Goal: Task Accomplishment & Management: Manage account settings

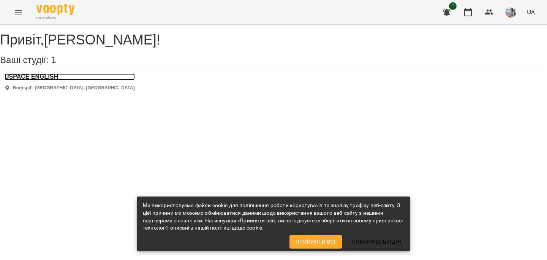
click at [40, 80] on h3 "USPACE ENGLISH" at bounding box center [70, 76] width 130 height 7
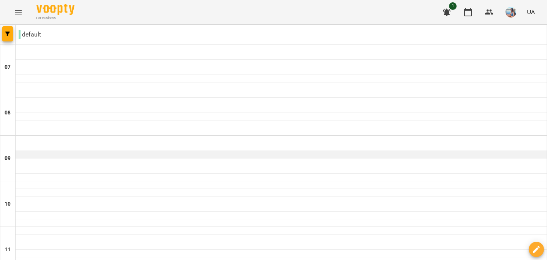
scroll to position [518, 0]
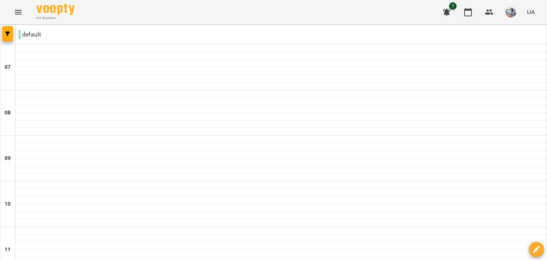
type input "**********"
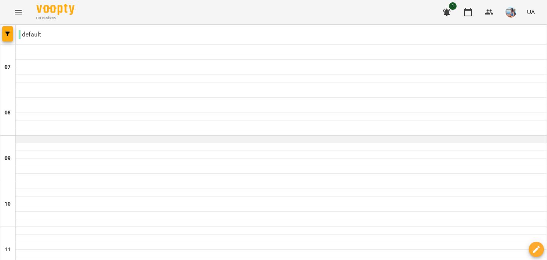
scroll to position [518, 0]
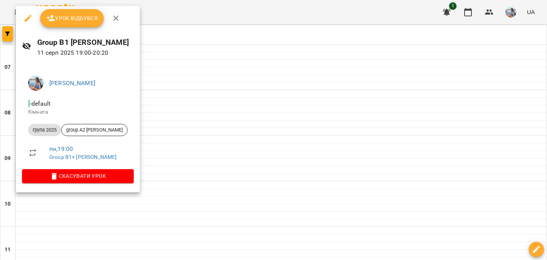
click at [80, 23] on button "Урок відбувся" at bounding box center [72, 18] width 64 height 18
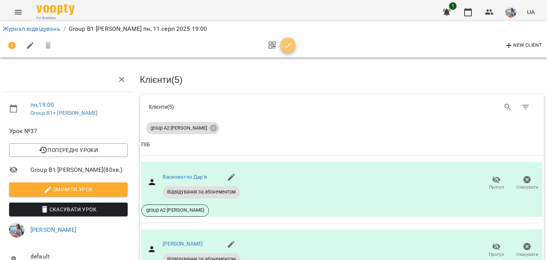
click at [290, 48] on icon "button" at bounding box center [287, 45] width 9 height 9
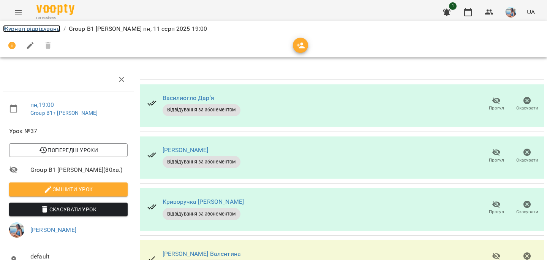
click at [21, 29] on link "Журнал відвідувань" at bounding box center [31, 28] width 57 height 7
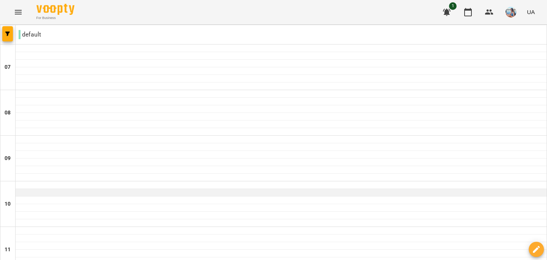
scroll to position [518, 0]
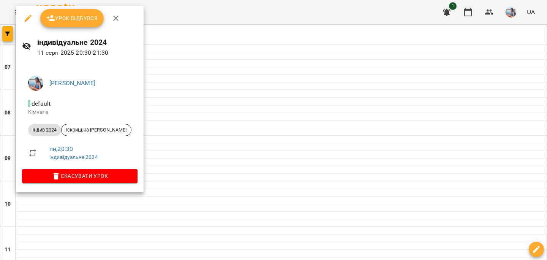
click at [80, 19] on span "Урок відбувся" at bounding box center [72, 18] width 52 height 9
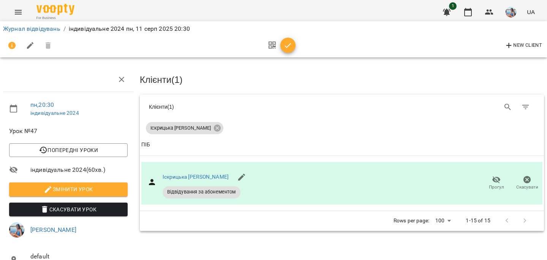
click at [290, 45] on icon "button" at bounding box center [287, 45] width 9 height 9
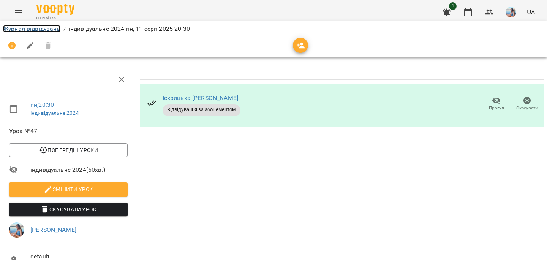
click at [27, 30] on link "Журнал відвідувань" at bounding box center [31, 28] width 57 height 7
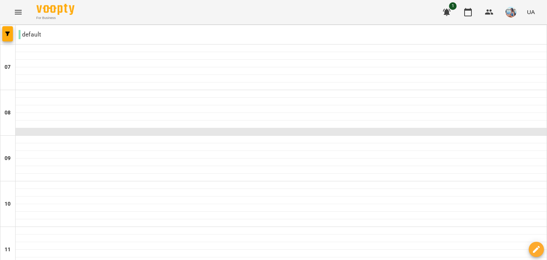
scroll to position [189, 0]
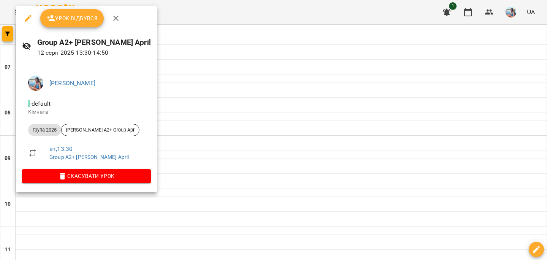
click at [77, 17] on span "Урок відбувся" at bounding box center [72, 18] width 52 height 9
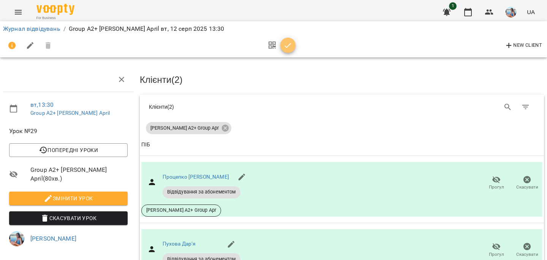
click at [291, 49] on icon "button" at bounding box center [287, 45] width 9 height 9
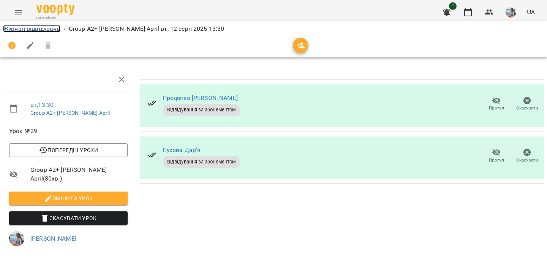
click at [42, 29] on link "Журнал відвідувань" at bounding box center [31, 28] width 57 height 7
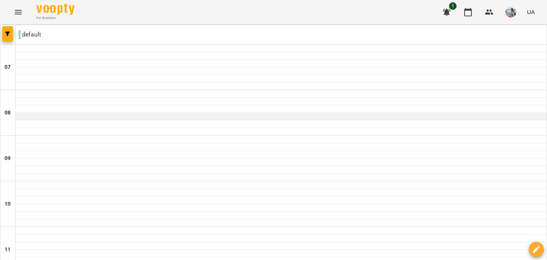
scroll to position [518, 0]
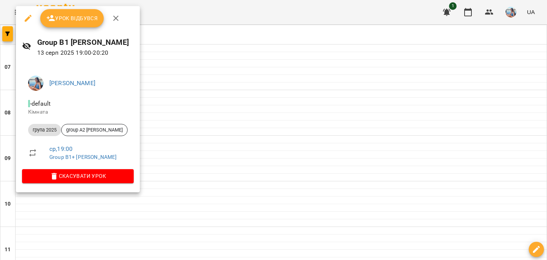
click at [76, 23] on button "Урок відбувся" at bounding box center [72, 18] width 64 height 18
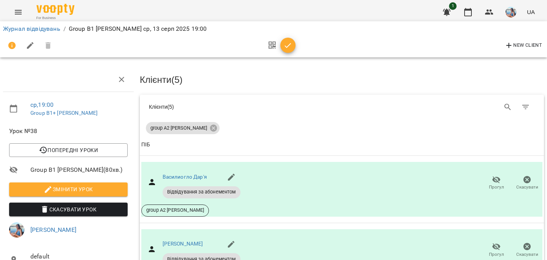
click at [292, 47] on span "button" at bounding box center [287, 45] width 15 height 9
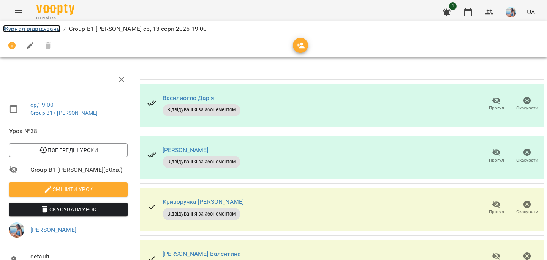
click at [27, 27] on link "Журнал відвідувань" at bounding box center [31, 28] width 57 height 7
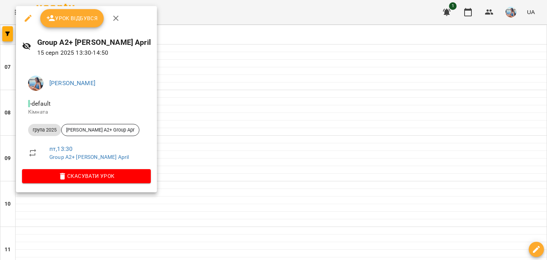
click at [62, 20] on span "Урок відбувся" at bounding box center [72, 18] width 52 height 9
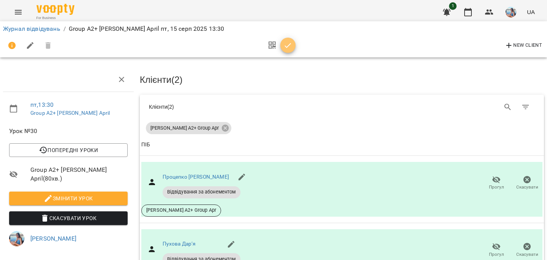
click at [284, 46] on icon "button" at bounding box center [287, 45] width 9 height 9
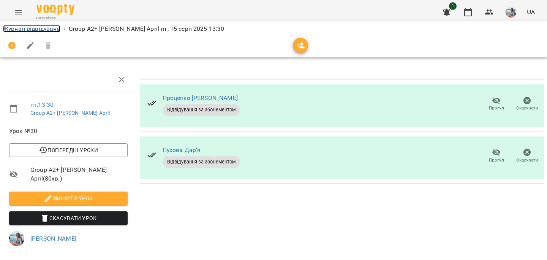
click at [25, 28] on link "Журнал відвідувань" at bounding box center [31, 28] width 57 height 7
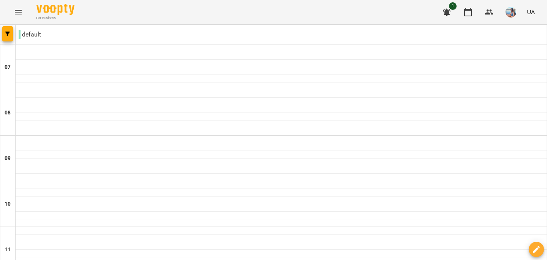
scroll to position [518, 0]
type input "**********"
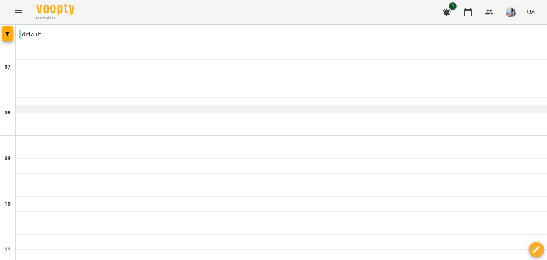
scroll to position [240, 0]
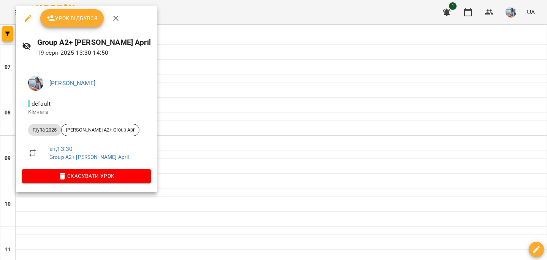
click at [79, 20] on span "Урок відбувся" at bounding box center [72, 18] width 52 height 9
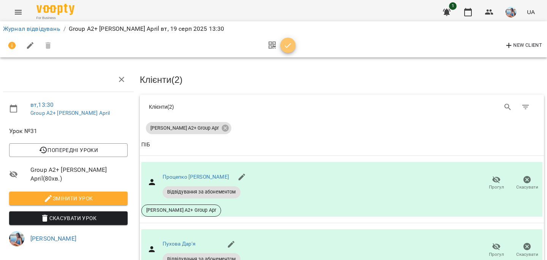
click at [287, 47] on icon "button" at bounding box center [288, 45] width 6 height 5
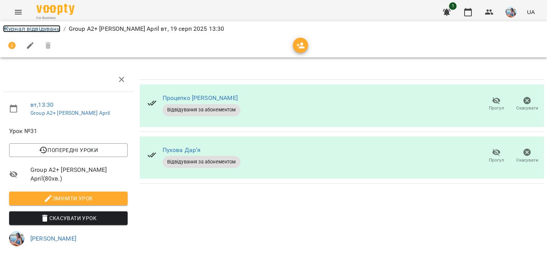
click at [28, 28] on link "Журнал відвідувань" at bounding box center [31, 28] width 57 height 7
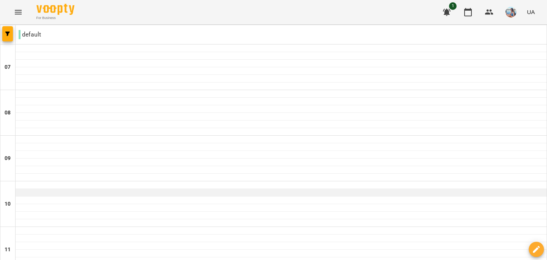
scroll to position [197, 0]
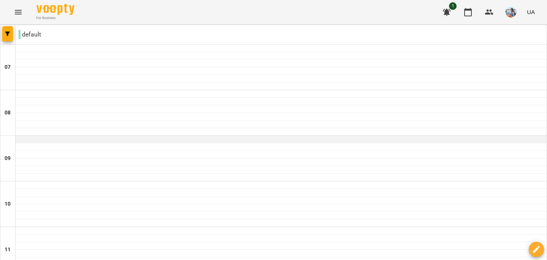
scroll to position [243, 0]
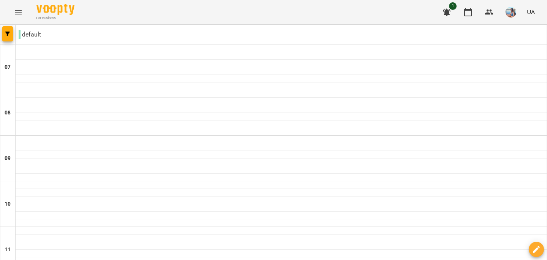
select select "**********"
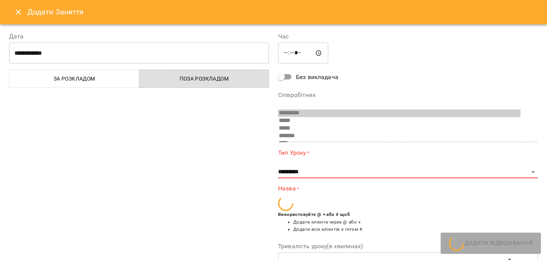
scroll to position [27, 0]
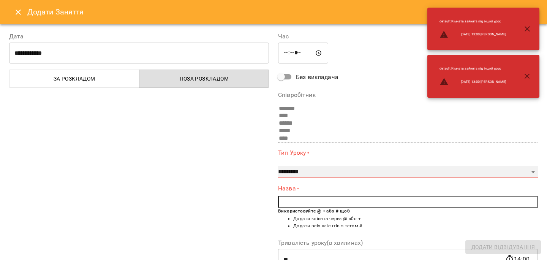
click at [307, 174] on select "**********" at bounding box center [408, 172] width 260 height 12
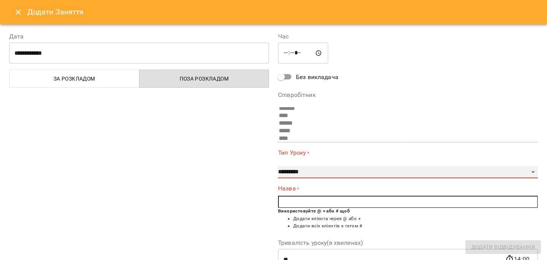
select select "**********"
type input "**"
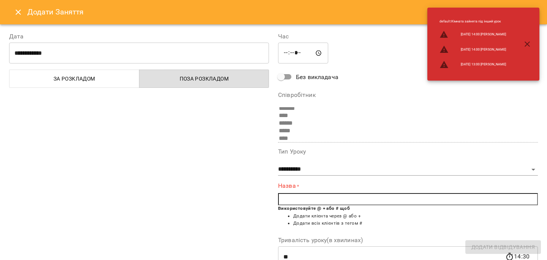
click at [312, 198] on input "text" at bounding box center [408, 199] width 260 height 12
type input "*"
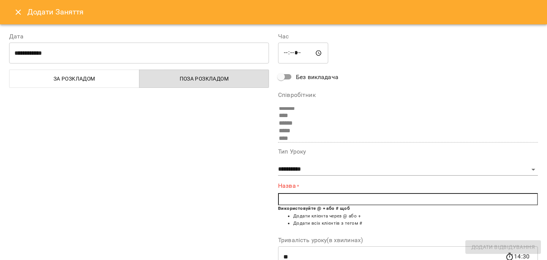
type input "*"
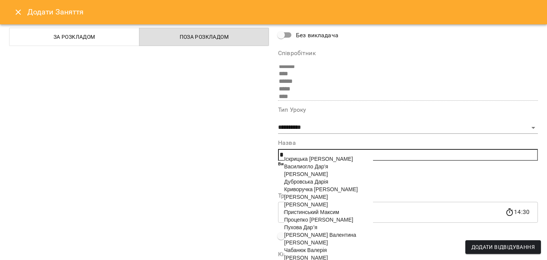
scroll to position [49, 0]
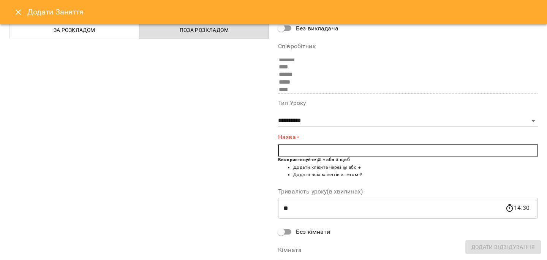
type input "*"
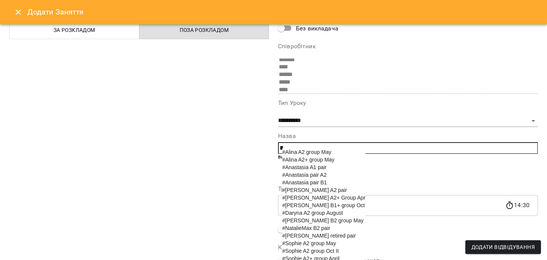
click at [312, 200] on span "#[PERSON_NAME] A2+ Group Apr" at bounding box center [323, 197] width 83 height 6
type input "**********"
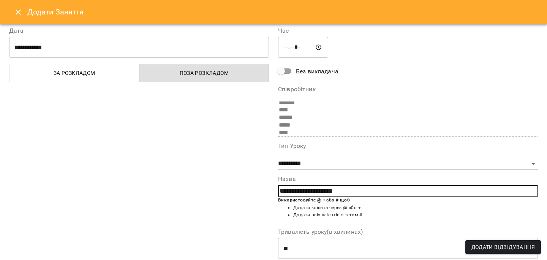
scroll to position [5, 0]
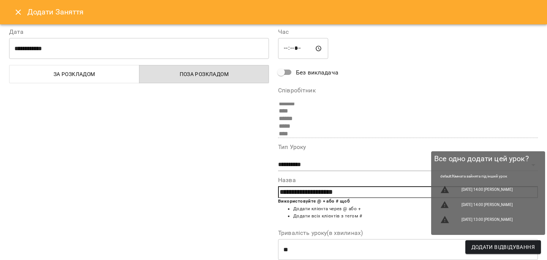
click at [481, 245] on span "Додати Відвідування" at bounding box center [502, 246] width 63 height 9
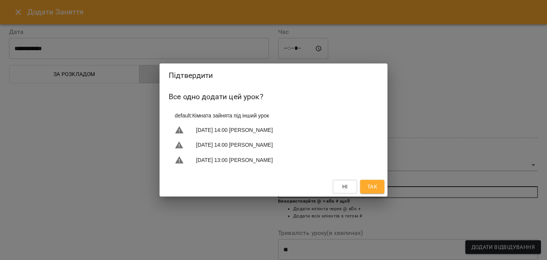
click at [372, 186] on span "Так" at bounding box center [372, 186] width 10 height 9
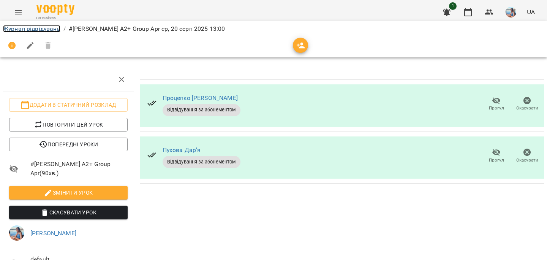
click at [51, 30] on link "Журнал відвідувань" at bounding box center [31, 28] width 57 height 7
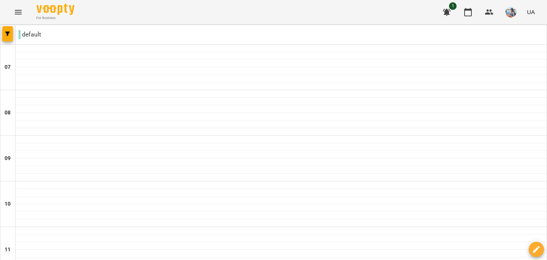
scroll to position [219, 0]
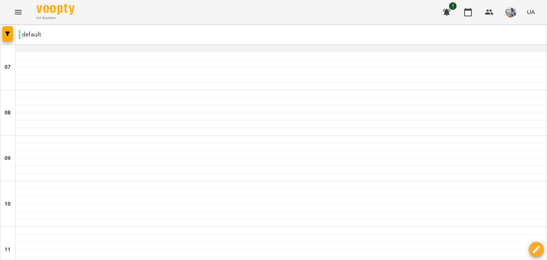
scroll to position [249, 0]
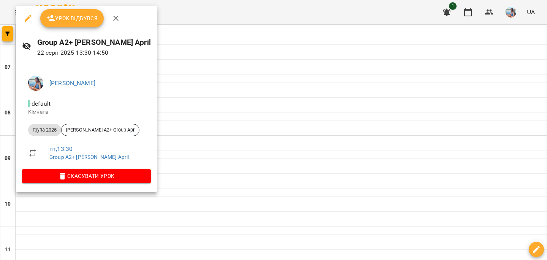
click at [96, 19] on span "Урок відбувся" at bounding box center [72, 18] width 52 height 9
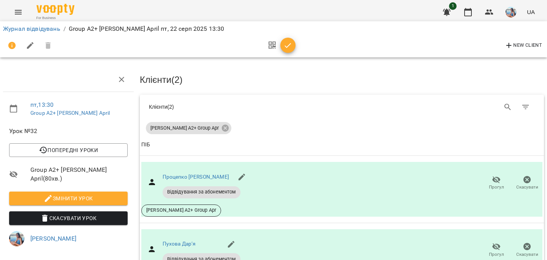
click at [283, 46] on icon "button" at bounding box center [287, 45] width 9 height 9
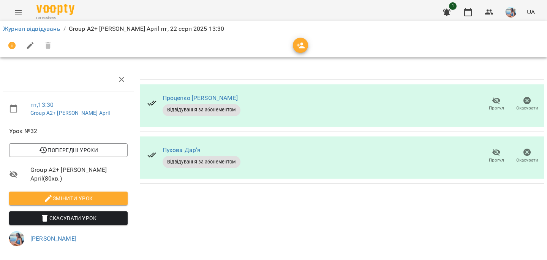
click at [29, 32] on li "Журнал відвідувань" at bounding box center [31, 28] width 57 height 9
click at [34, 28] on link "Журнал відвідувань" at bounding box center [31, 28] width 57 height 7
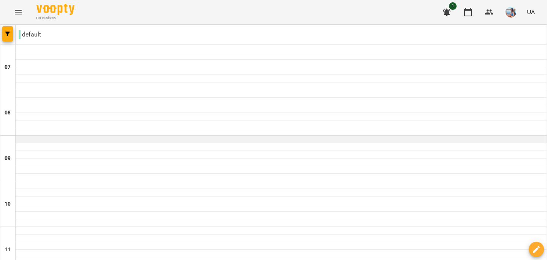
scroll to position [518, 0]
